Goal: Entertainment & Leisure: Consume media (video, audio)

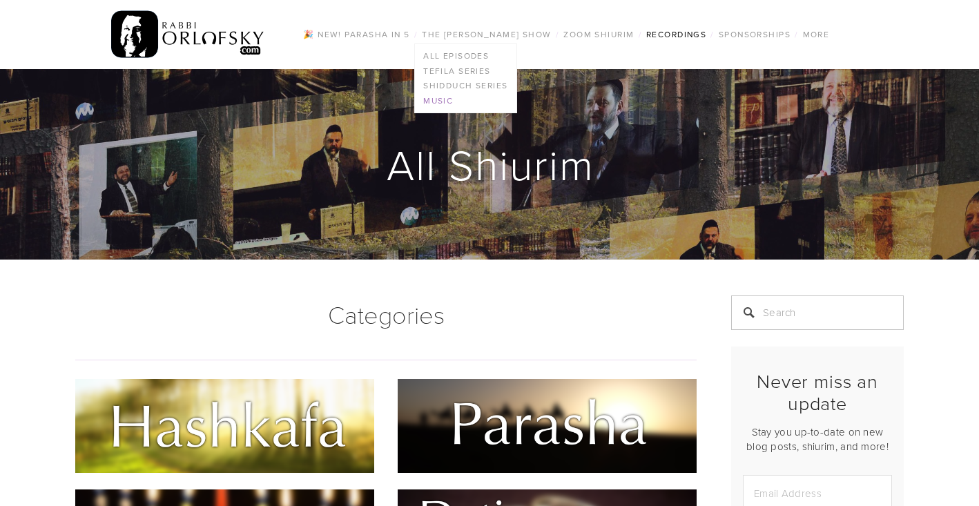
click at [439, 99] on link "Music" at bounding box center [466, 100] width 102 height 15
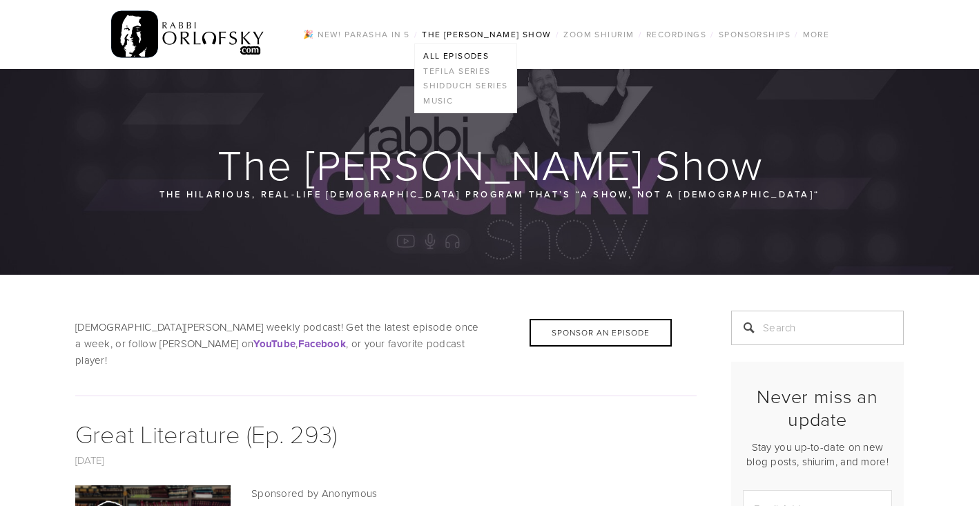
click at [474, 55] on link "All Episodes" at bounding box center [466, 55] width 102 height 15
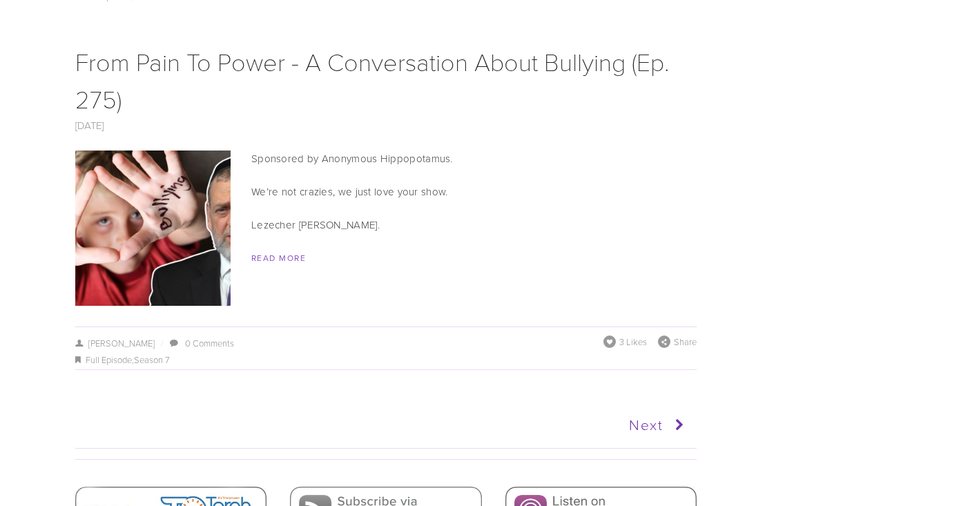
scroll to position [7887, 0]
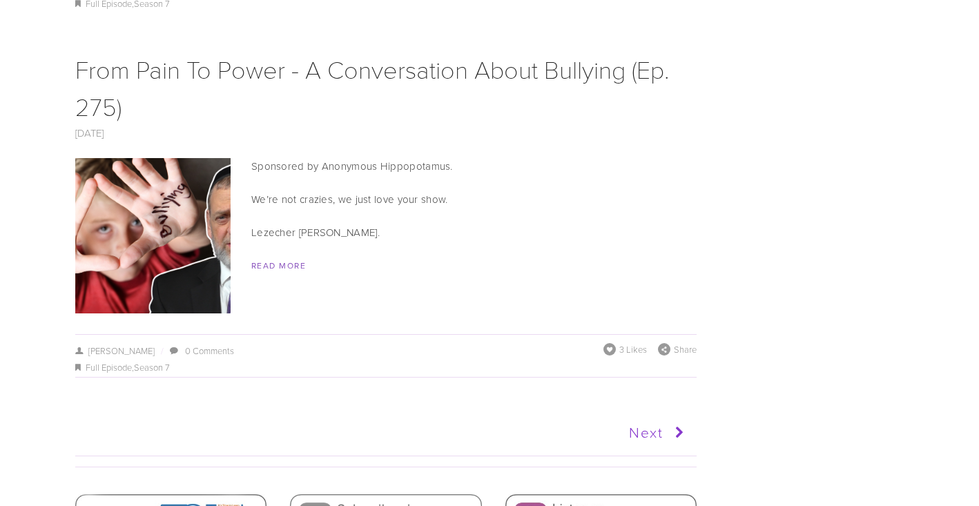
click at [652, 416] on link "Next" at bounding box center [537, 433] width 305 height 35
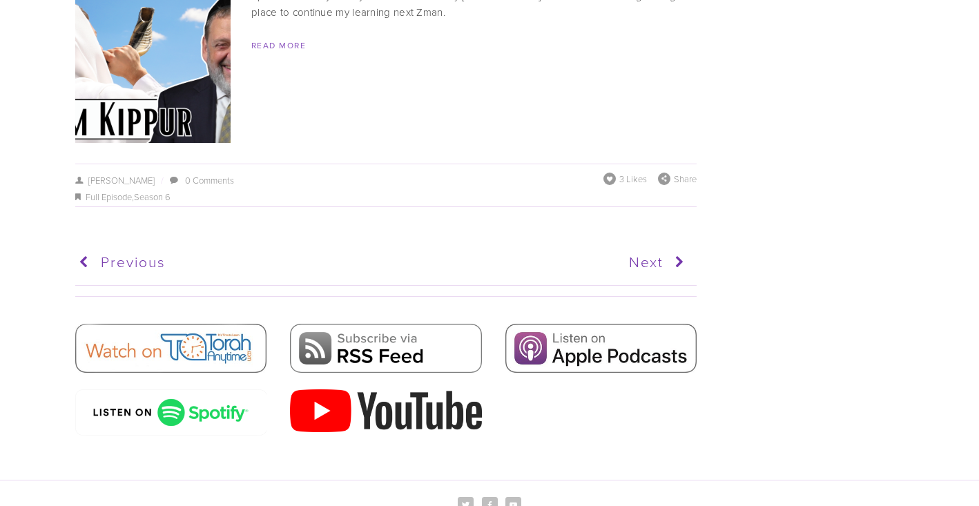
scroll to position [7086, 0]
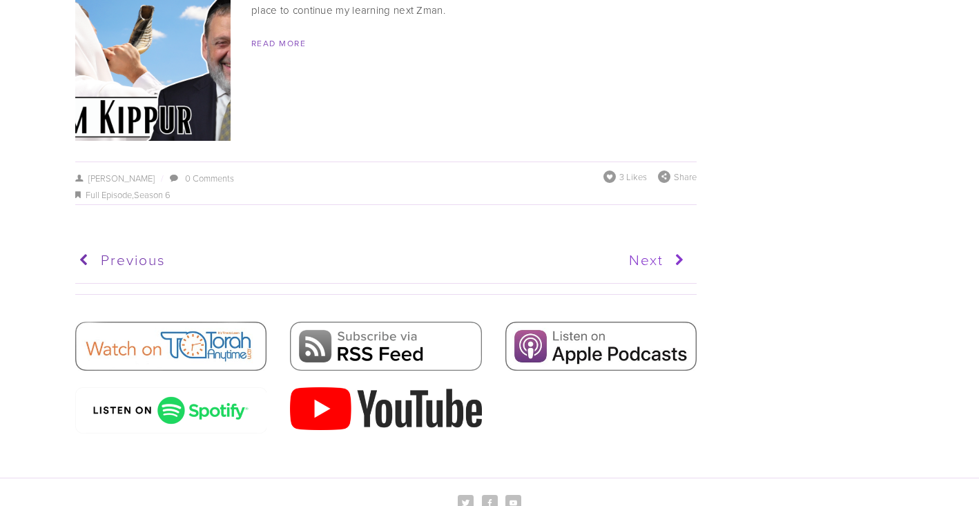
click at [651, 243] on link "Next" at bounding box center [537, 260] width 305 height 35
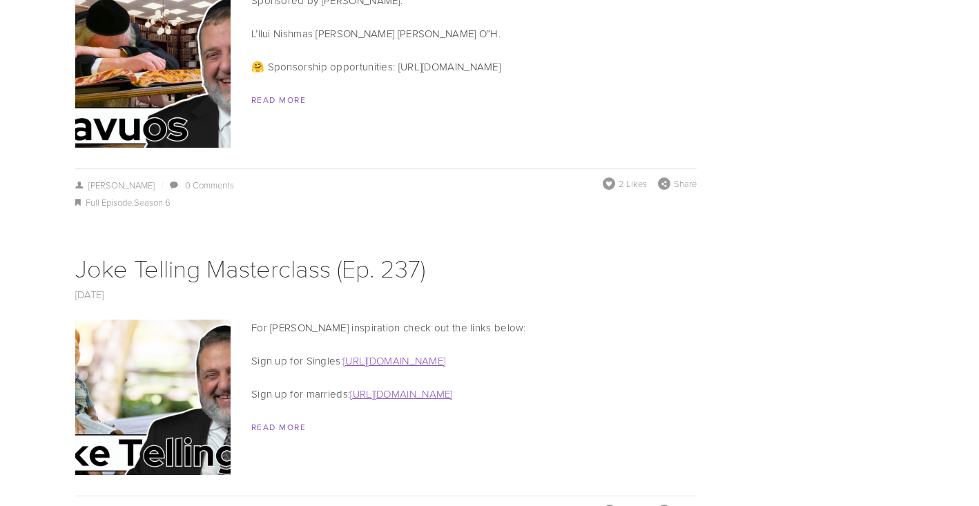
scroll to position [6006, 0]
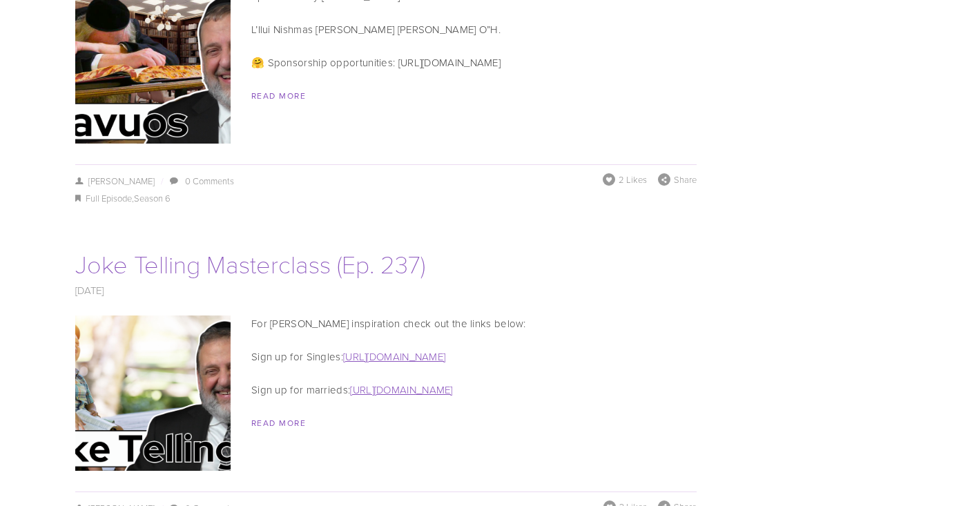
click at [259, 247] on link "Joke Telling Masterclass (Ep. 237)" at bounding box center [250, 264] width 350 height 34
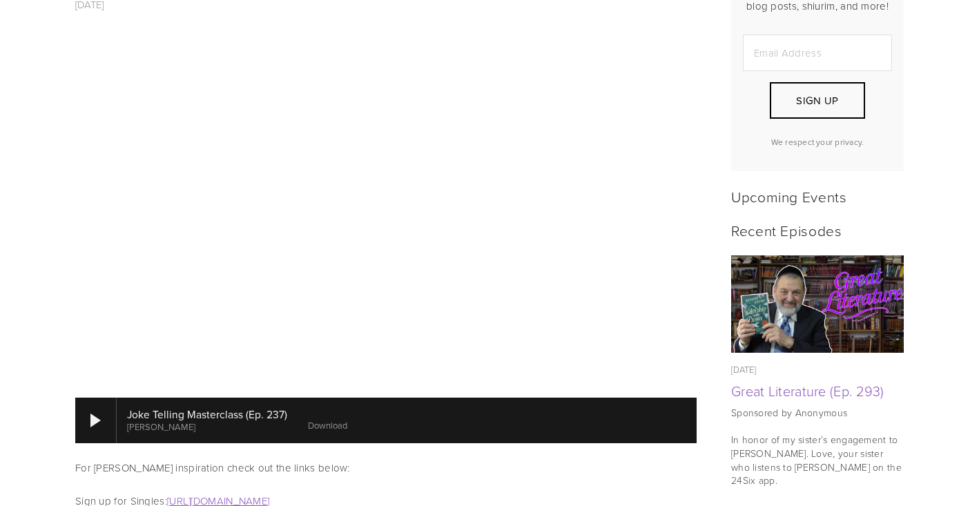
scroll to position [467, 0]
